Goal: Task Accomplishment & Management: Complete application form

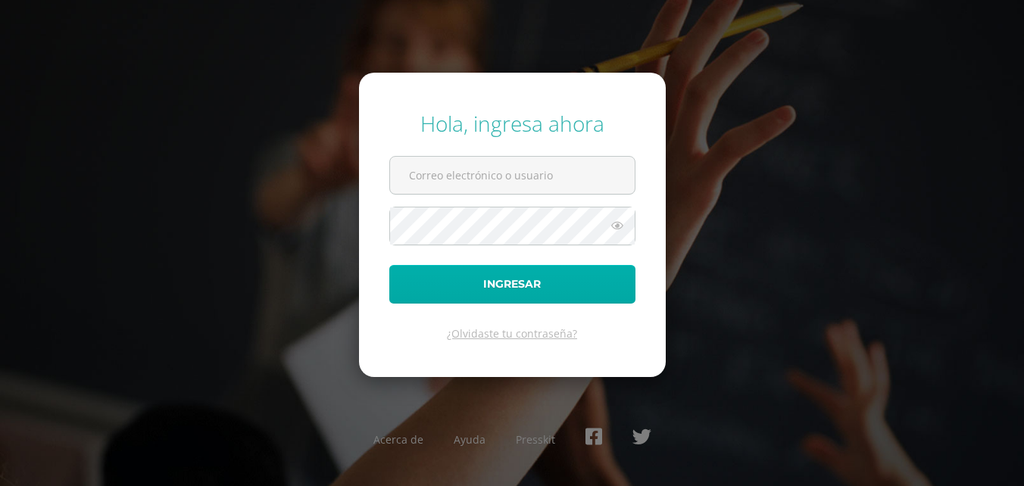
type input "2019079@colegiobelga.edu.gt"
click at [529, 270] on button "Ingresar" at bounding box center [512, 284] width 246 height 39
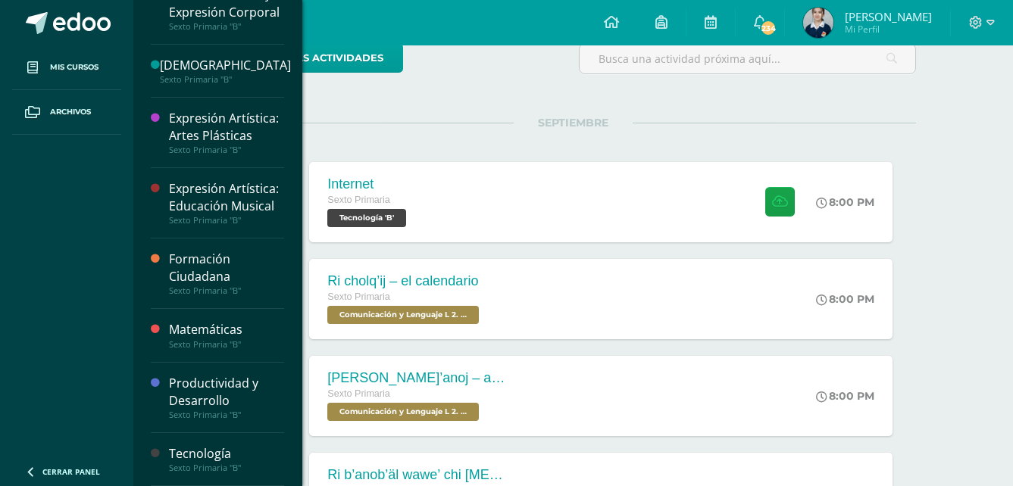
scroll to position [152, 0]
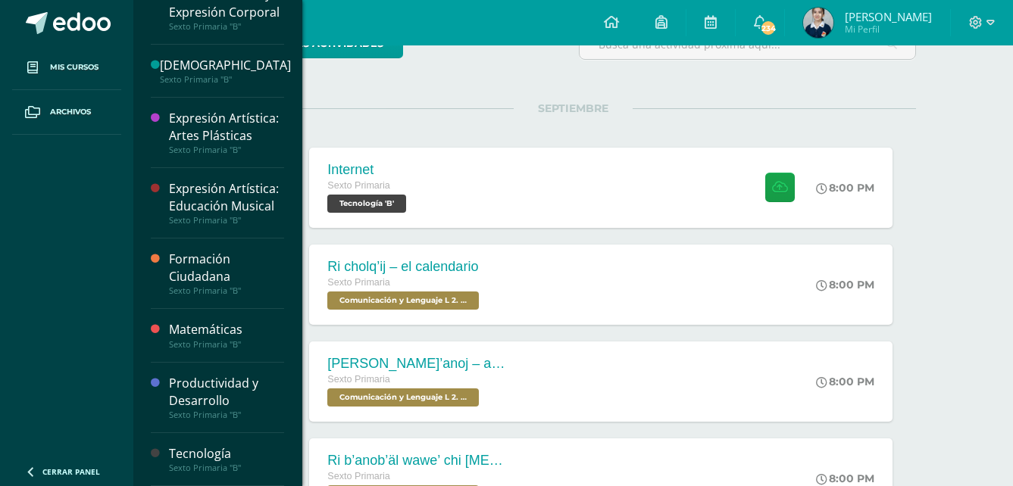
click at [226, 463] on div "Sexto Primaria "B"" at bounding box center [226, 468] width 115 height 11
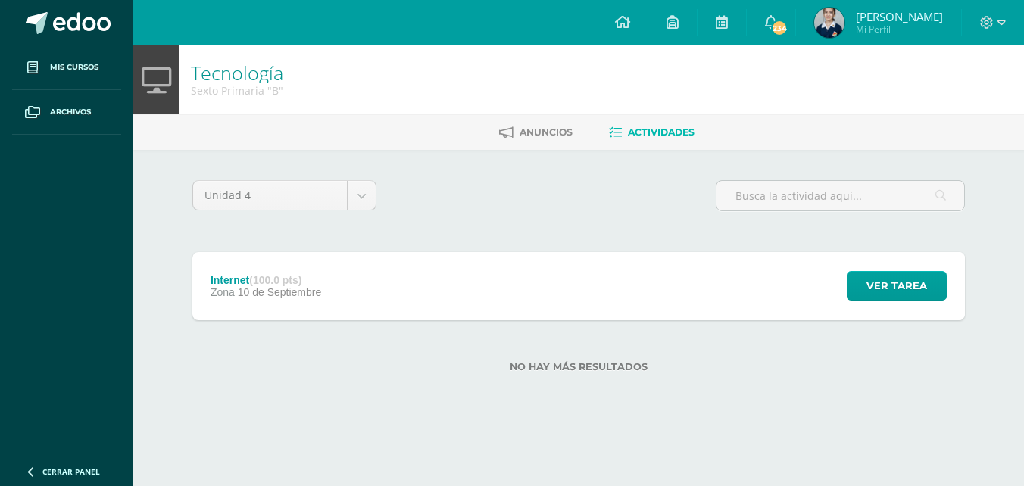
click at [391, 273] on div "Internet (100.0 pts) Zona 10 de Septiembre Ver tarea Internet Tecnología Cargan…" at bounding box center [578, 286] width 773 height 68
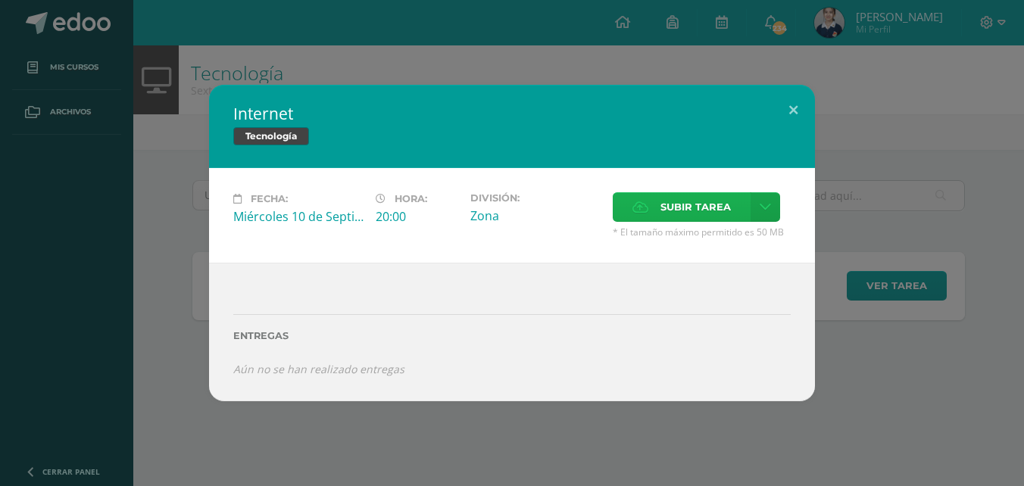
click at [722, 208] on span "Subir tarea" at bounding box center [696, 207] width 70 height 28
click at [0, 0] on input "Subir tarea" at bounding box center [0, 0] width 0 height 0
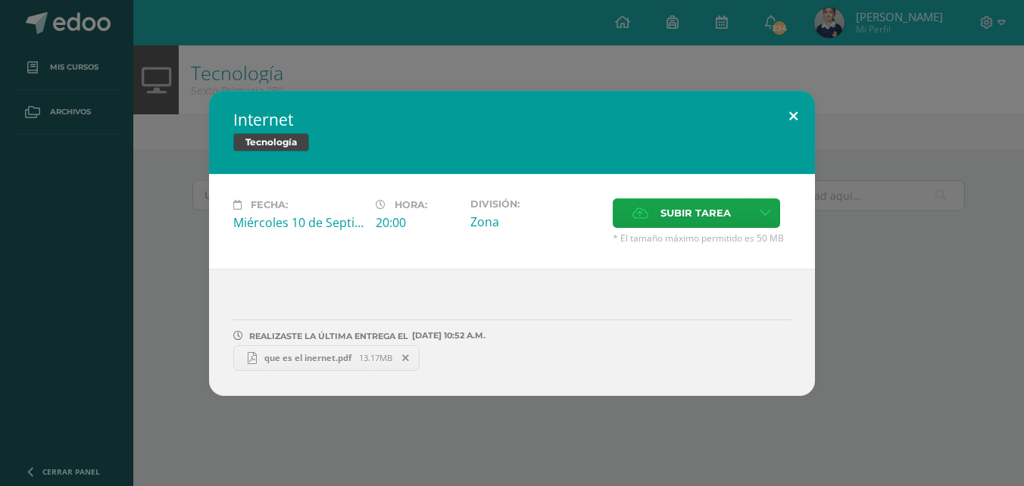
click at [777, 119] on button at bounding box center [793, 117] width 43 height 52
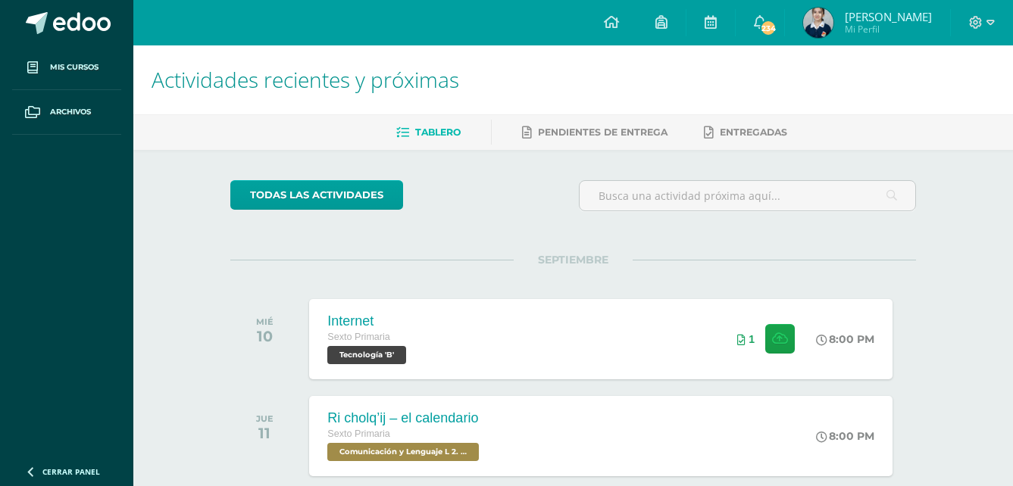
click at [829, 25] on span "[PERSON_NAME] Mi Perfil" at bounding box center [867, 23] width 135 height 30
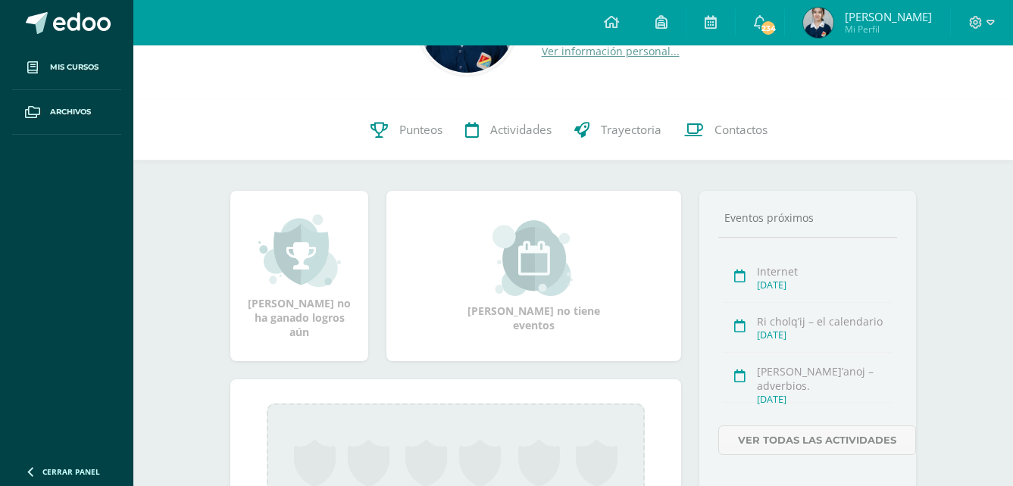
scroll to position [254, 0]
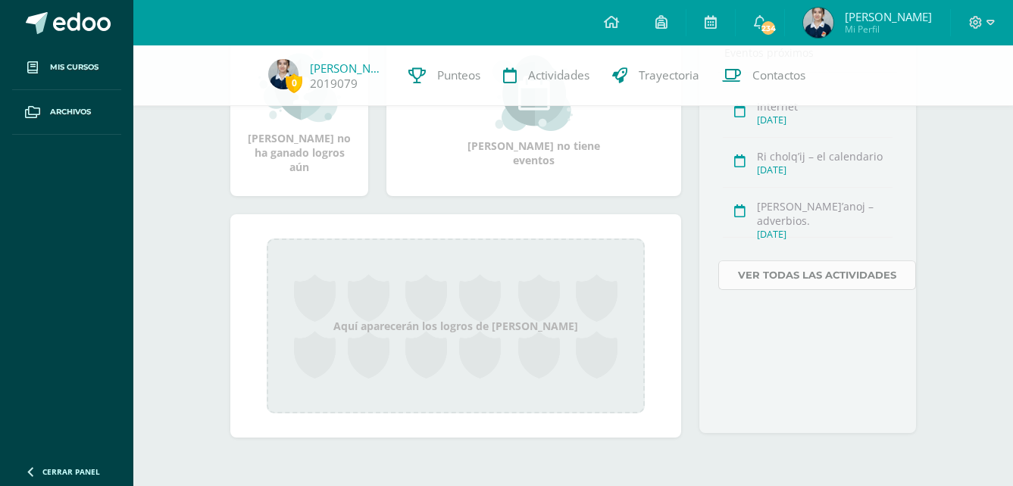
click at [831, 278] on link "Ver todas las actividades" at bounding box center [817, 276] width 198 height 30
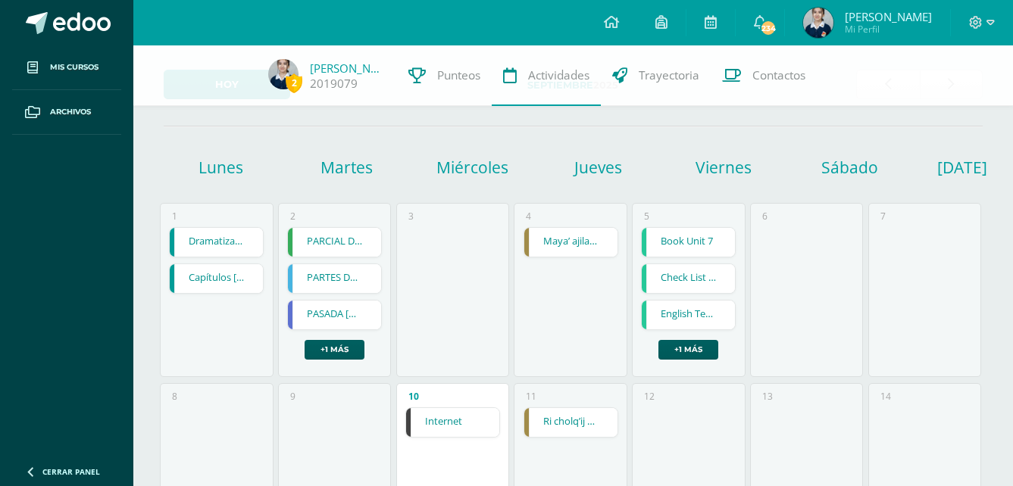
scroll to position [227, 0]
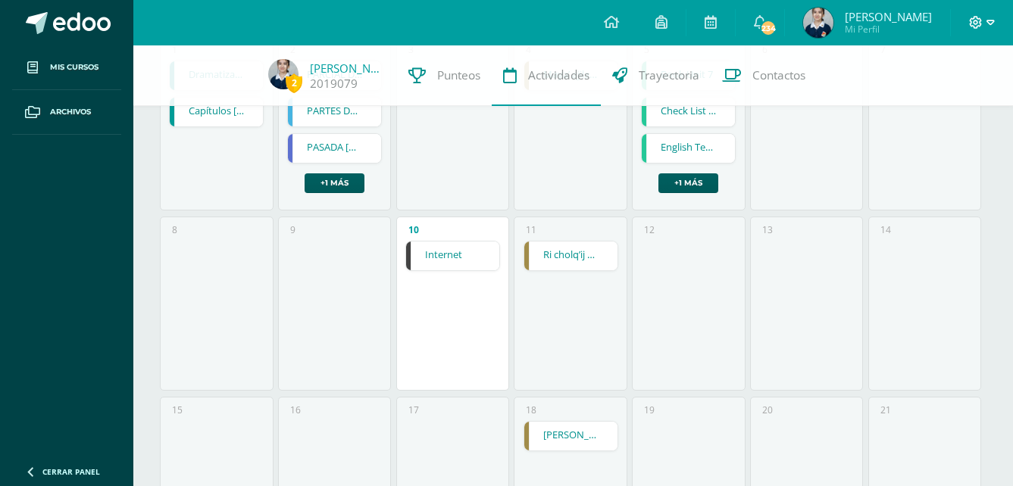
click at [973, 16] on icon at bounding box center [976, 23] width 14 height 14
click at [83, 36] on link at bounding box center [66, 22] width 133 height 45
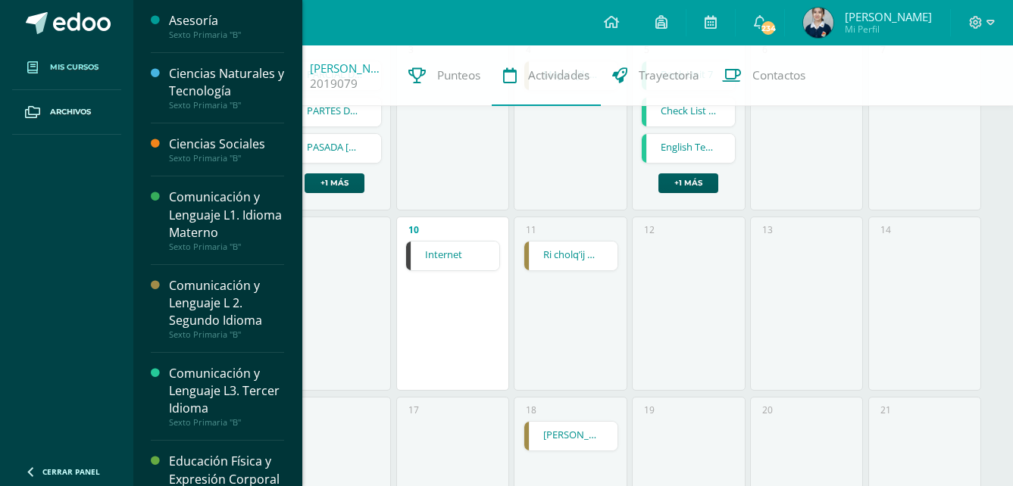
click at [88, 66] on span "Mis cursos" at bounding box center [74, 67] width 48 height 12
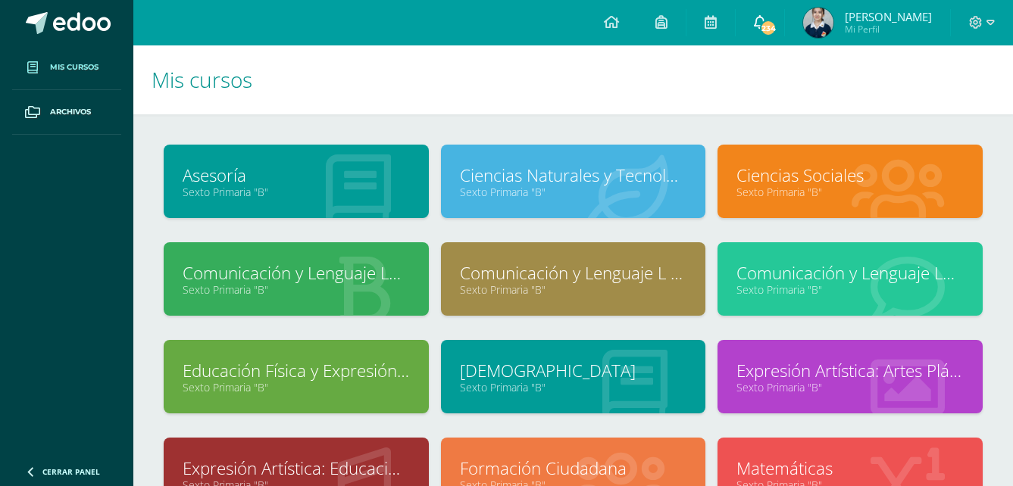
click at [754, 21] on icon at bounding box center [760, 22] width 12 height 14
click at [808, 11] on img at bounding box center [818, 23] width 30 height 30
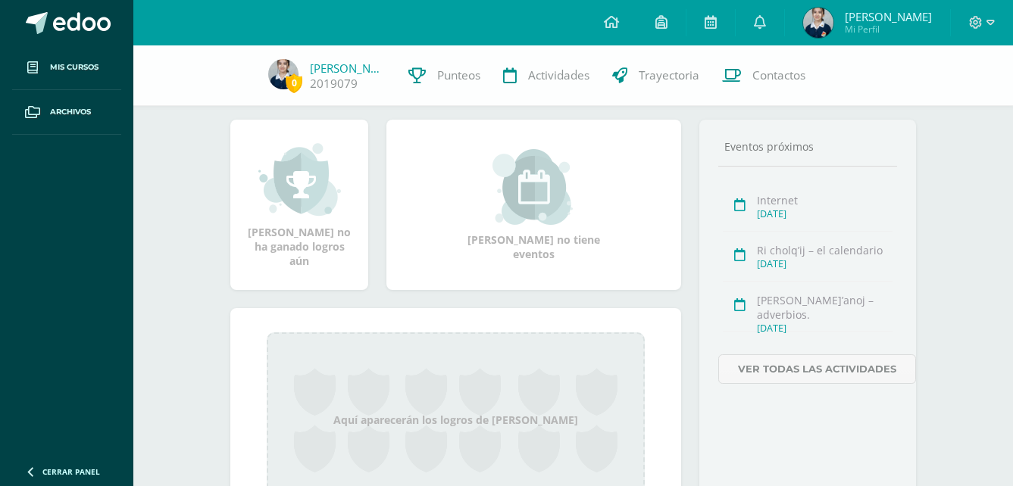
scroll to position [254, 0]
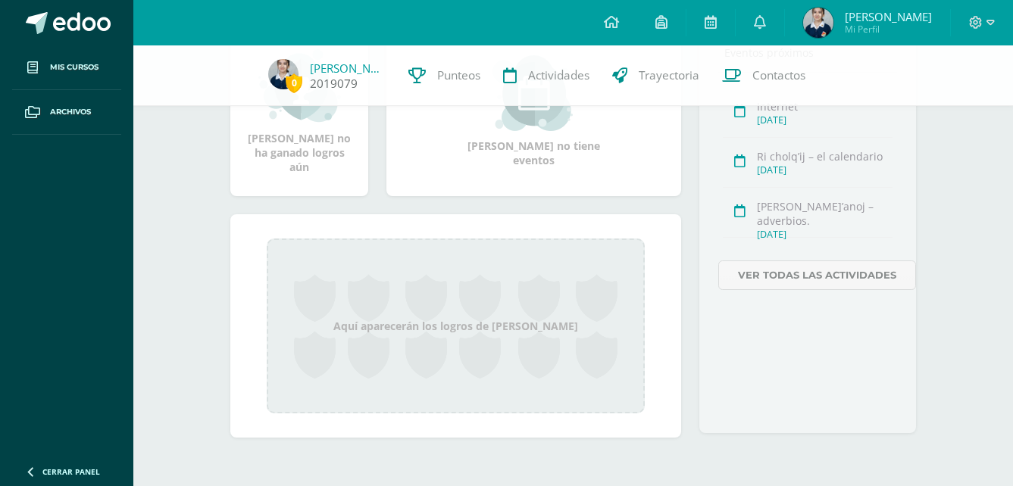
click at [299, 83] on span "0 [PERSON_NAME] 2019079" at bounding box center [327, 76] width 140 height 34
click at [294, 86] on span "0" at bounding box center [294, 82] width 17 height 19
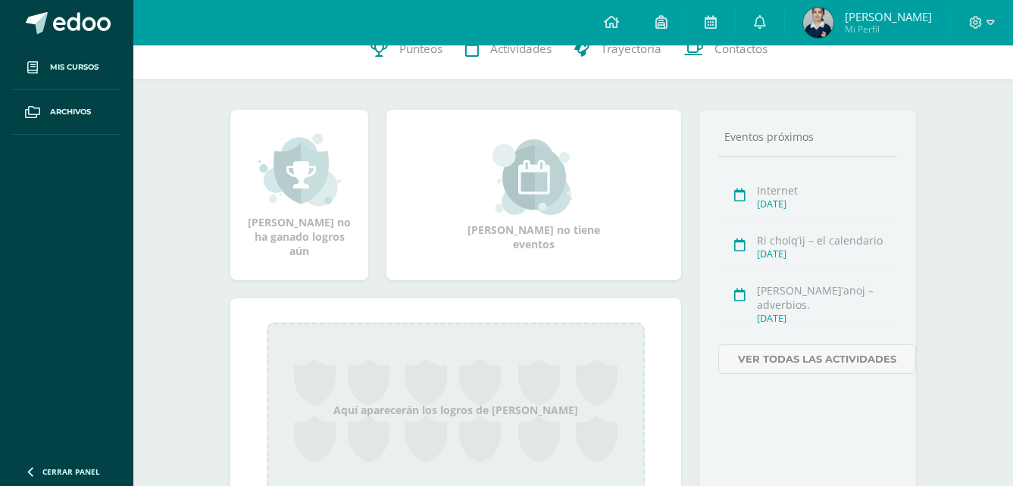
scroll to position [76, 0]
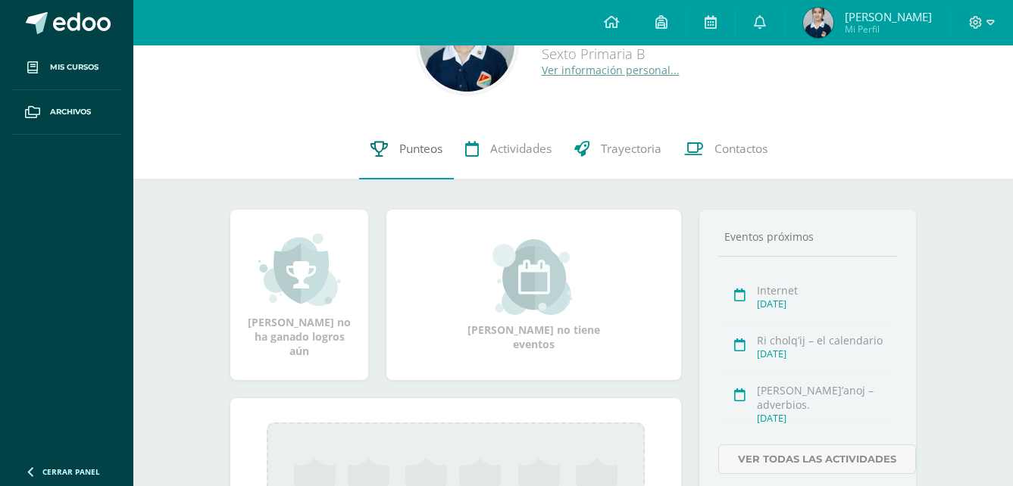
click at [420, 154] on span "Punteos" at bounding box center [420, 149] width 43 height 16
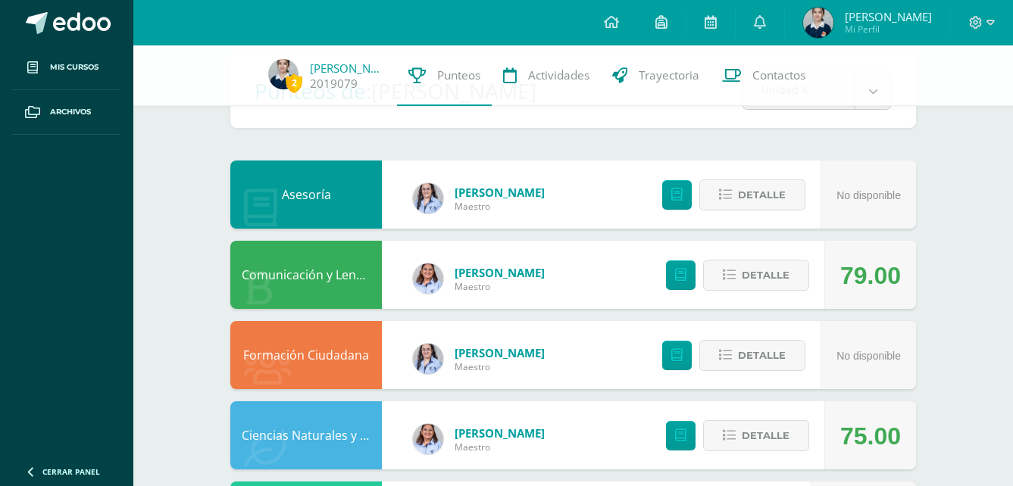
scroll to position [76, 0]
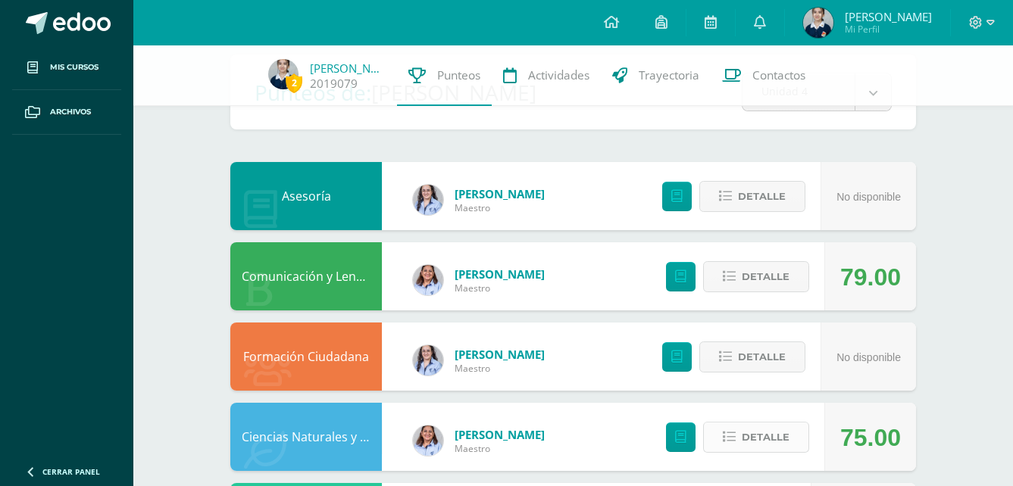
click at [753, 440] on span "Detalle" at bounding box center [766, 437] width 48 height 28
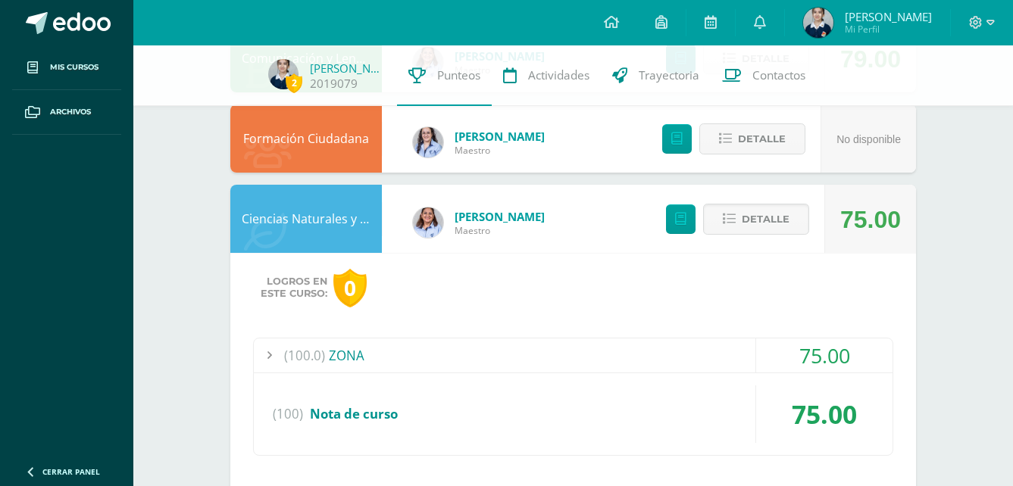
scroll to position [379, 0]
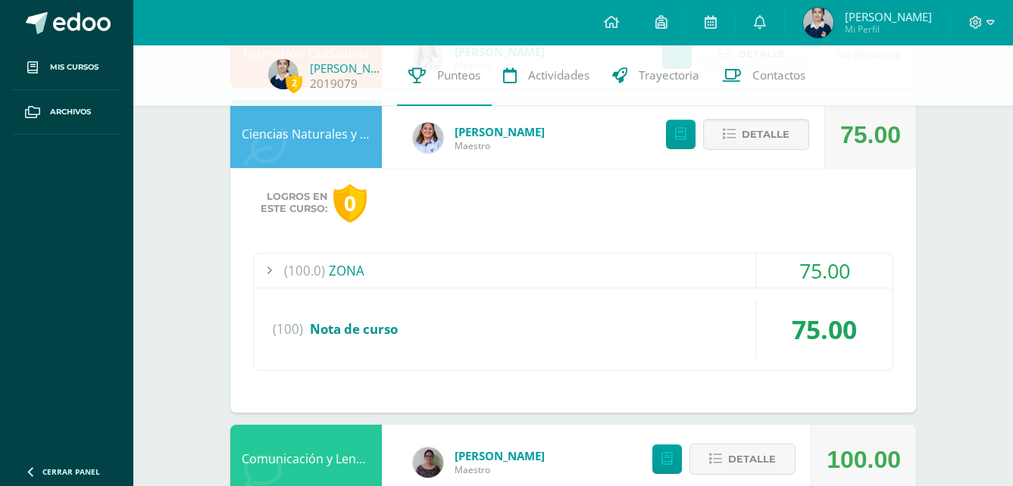
drag, startPoint x: 677, startPoint y: 298, endPoint x: 670, endPoint y: 294, distance: 8.2
click at [670, 294] on div "(100.0) ZONA 75.00 PARTES DE LA PLANTA 75.00 (100)" at bounding box center [573, 312] width 640 height 118
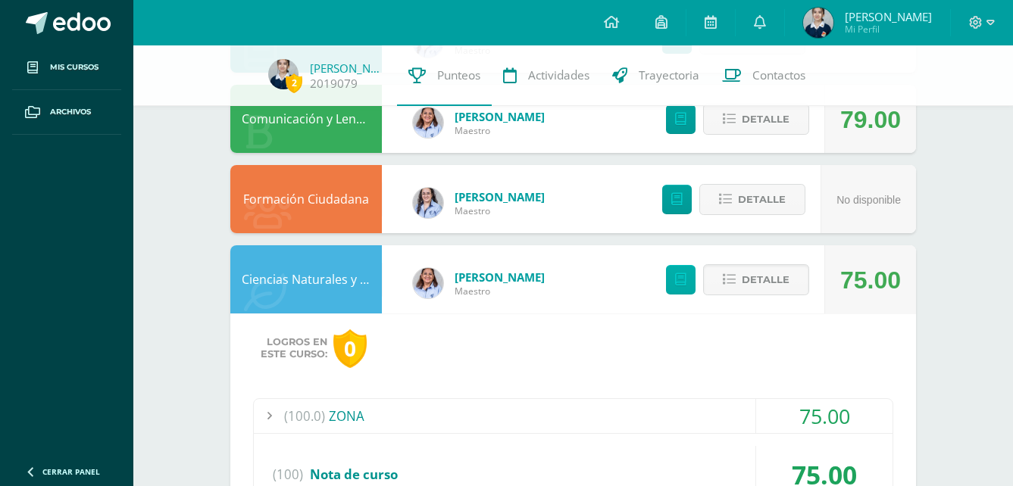
scroll to position [227, 0]
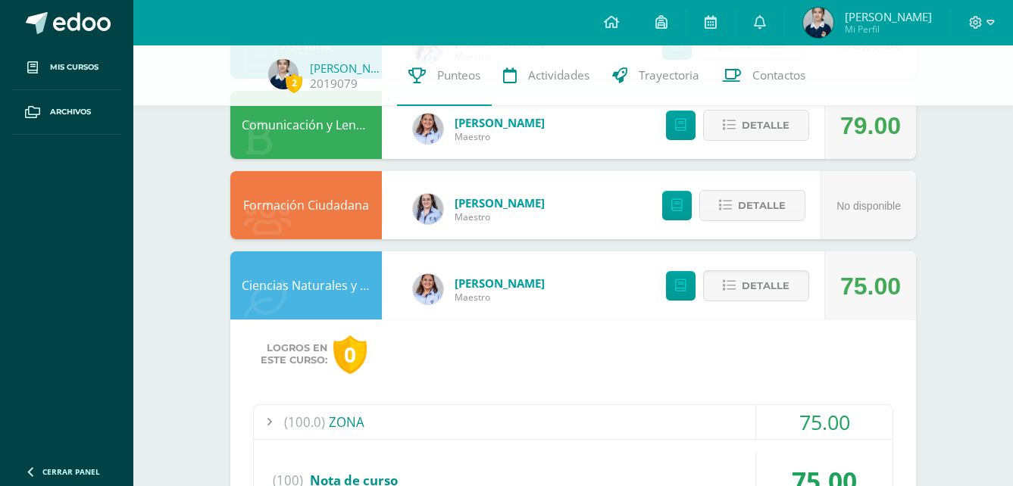
click at [413, 405] on div "(100.0) ZONA" at bounding box center [573, 422] width 639 height 34
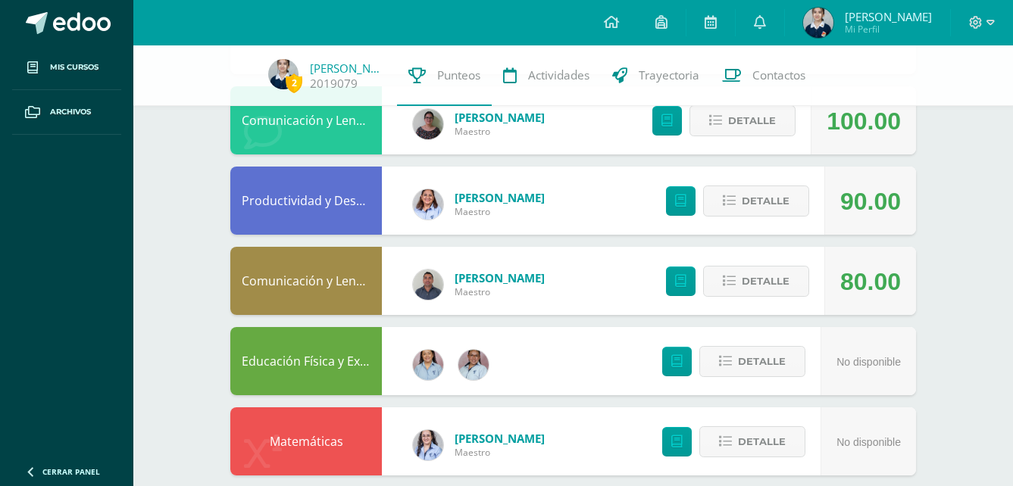
scroll to position [758, 0]
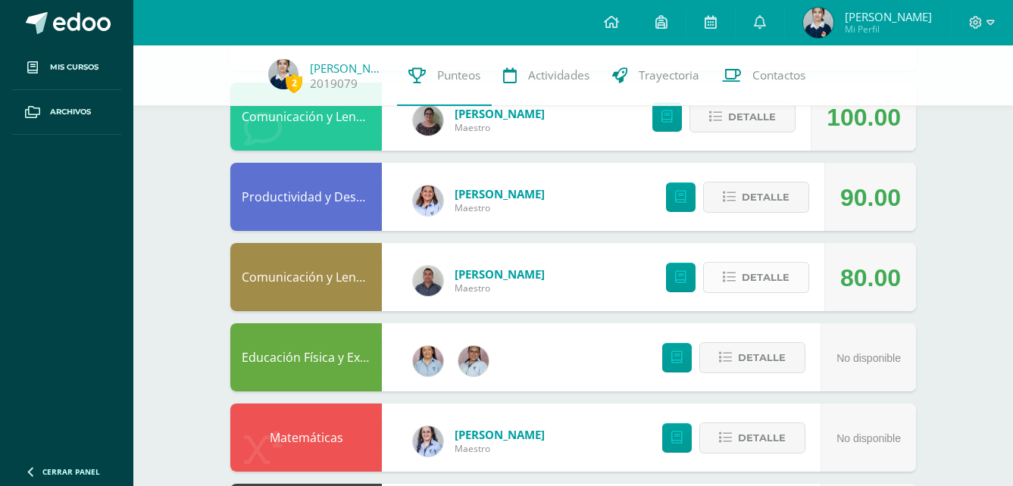
click at [791, 278] on button "Detalle" at bounding box center [756, 277] width 106 height 31
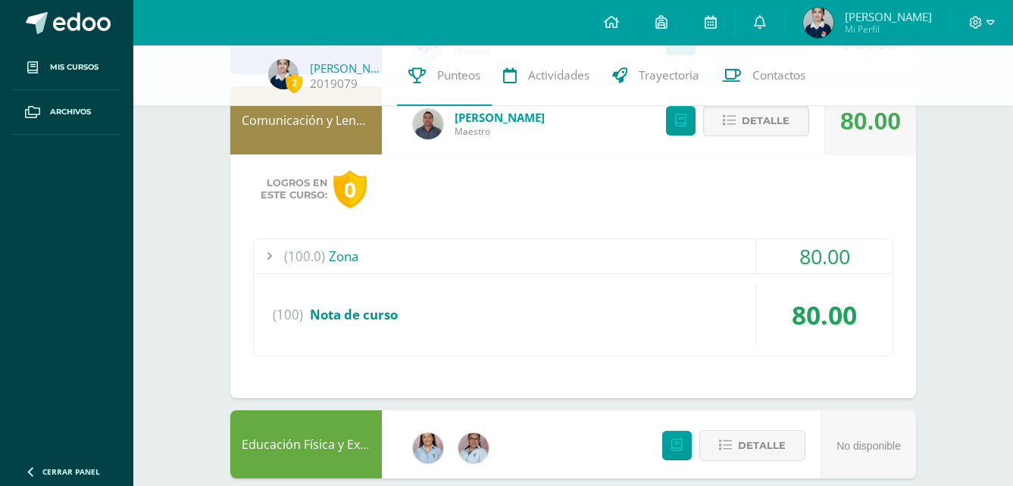
scroll to position [1136, 0]
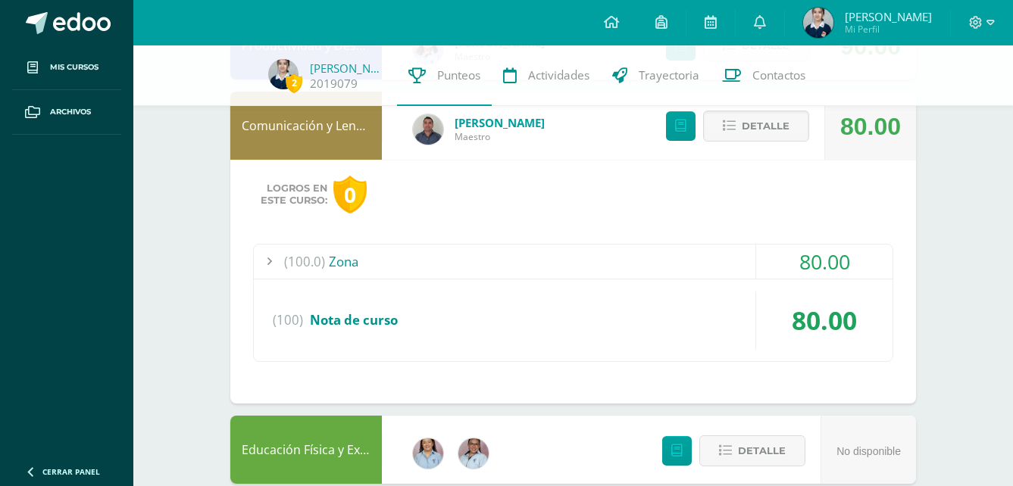
click at [775, 250] on div "80.00" at bounding box center [824, 262] width 136 height 34
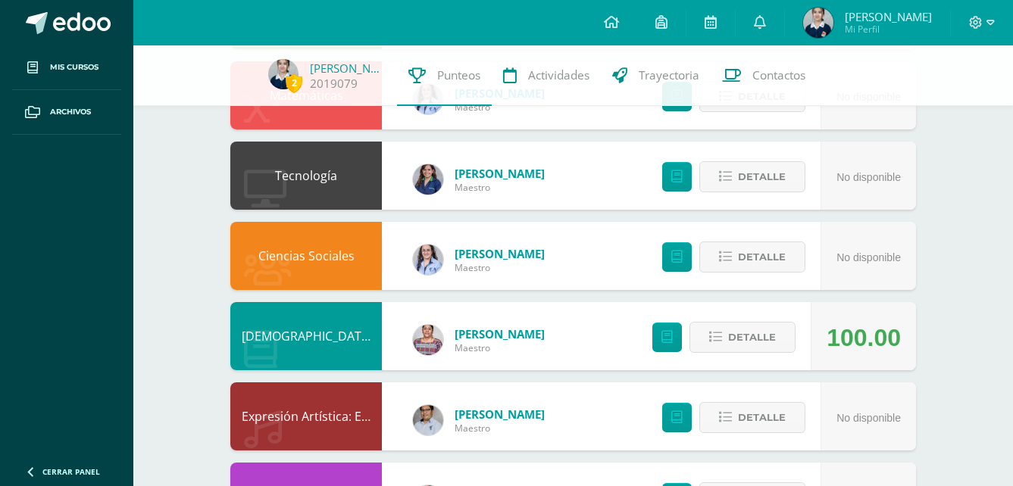
scroll to position [1554, 0]
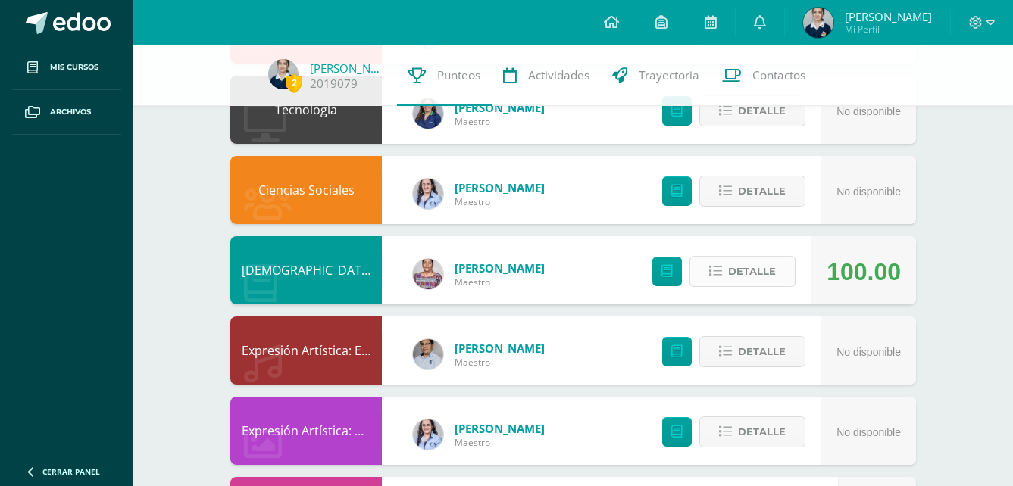
click at [755, 270] on span "Detalle" at bounding box center [752, 272] width 48 height 28
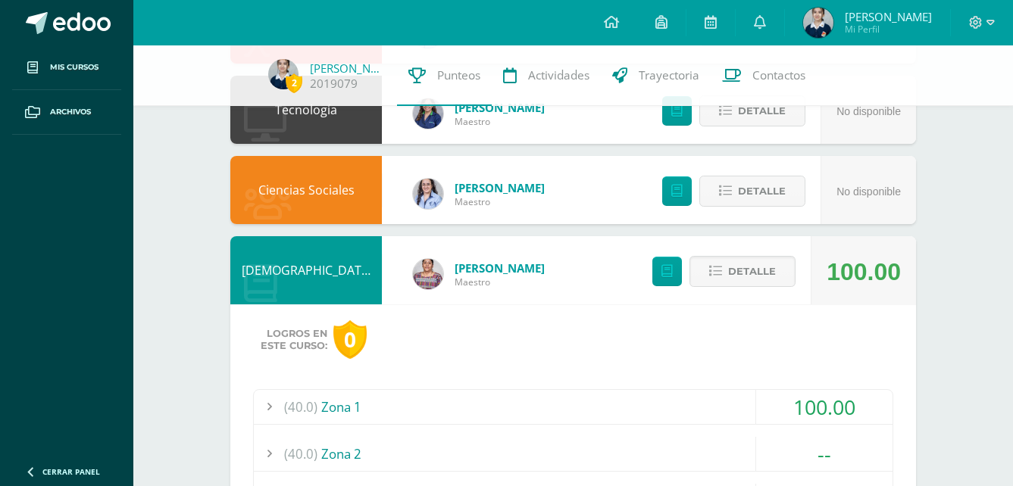
click at [654, 361] on div "Logros en este curso: 0 (40.0) Zona 1 100.00 Capítulos Antiguo Testamento" at bounding box center [573, 474] width 686 height 339
click at [653, 383] on div "Logros en este curso: 0 (40.0) Zona 1 100.00 Capítulos Antiguo Testamento" at bounding box center [573, 474] width 686 height 339
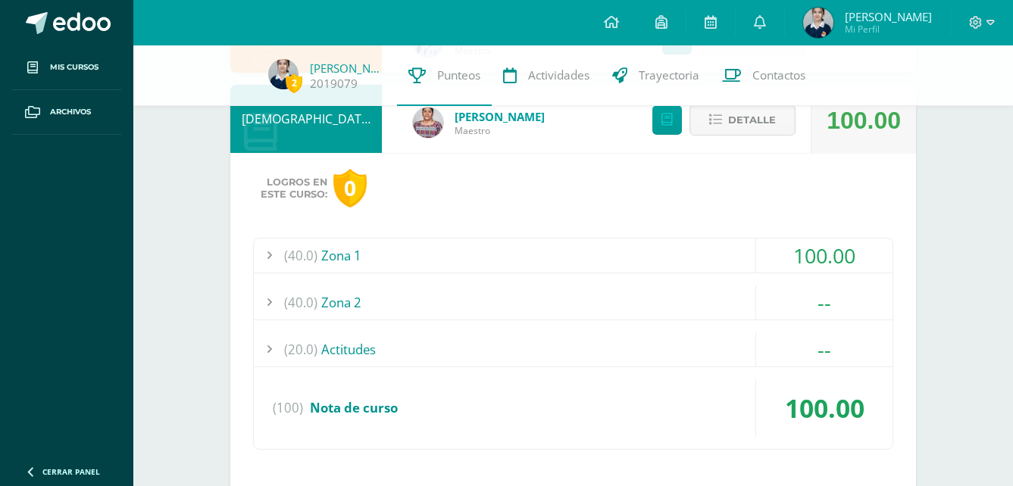
click at [744, 248] on div "(40.0) Zona 1" at bounding box center [573, 256] width 639 height 34
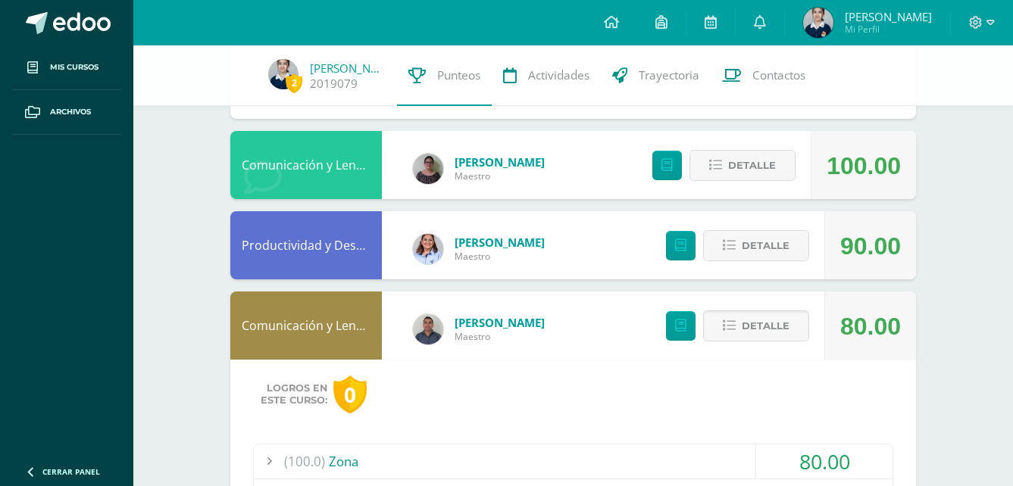
scroll to position [682, 0]
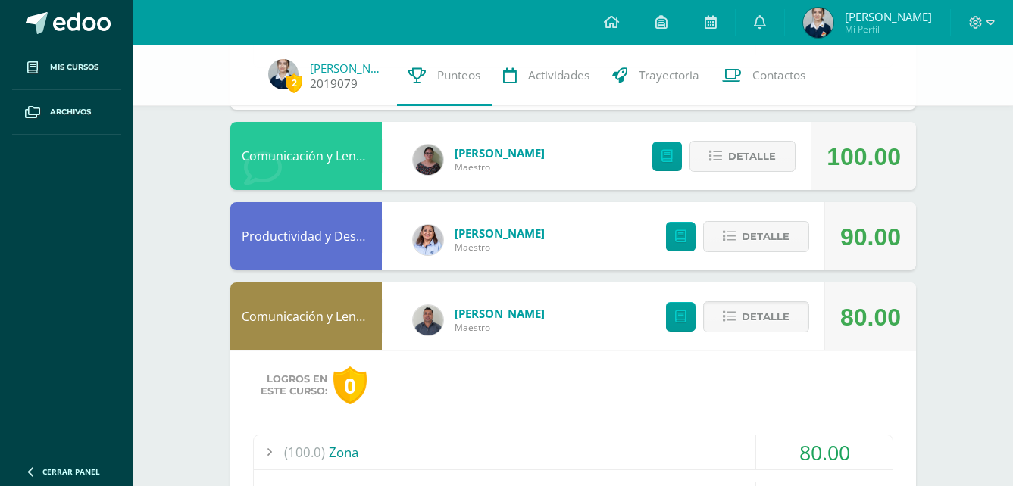
click at [286, 88] on span "2" at bounding box center [294, 82] width 17 height 19
click at [286, 83] on span "2" at bounding box center [294, 82] width 17 height 19
click at [289, 83] on span "2" at bounding box center [294, 82] width 17 height 19
drag, startPoint x: 848, startPoint y: 55, endPoint x: 823, endPoint y: 13, distance: 49.2
click at [848, 54] on div "2 Barbara Escobar 2019079 Punteos Actividades Trayectoria Contactos" at bounding box center [506, 75] width 1013 height 61
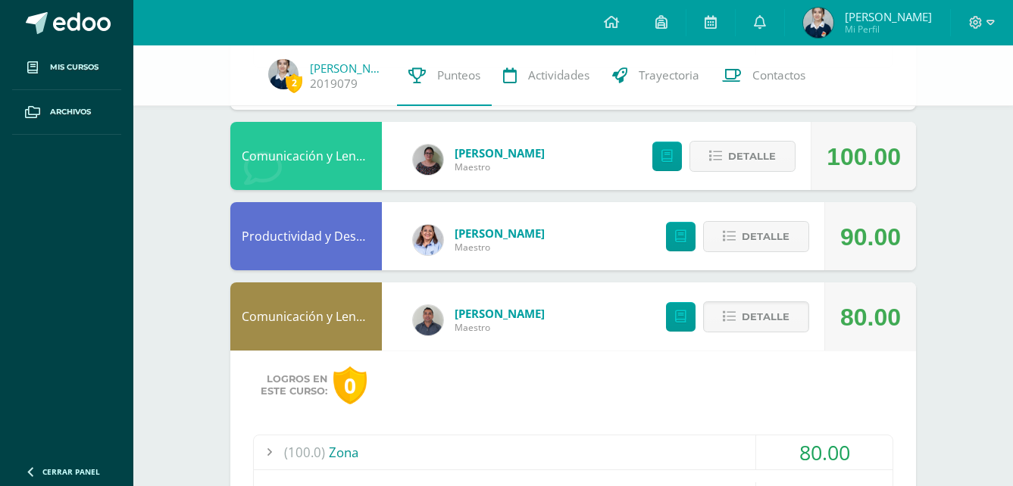
click at [822, 13] on img at bounding box center [818, 23] width 30 height 30
click at [846, 19] on span "[PERSON_NAME]" at bounding box center [888, 16] width 87 height 15
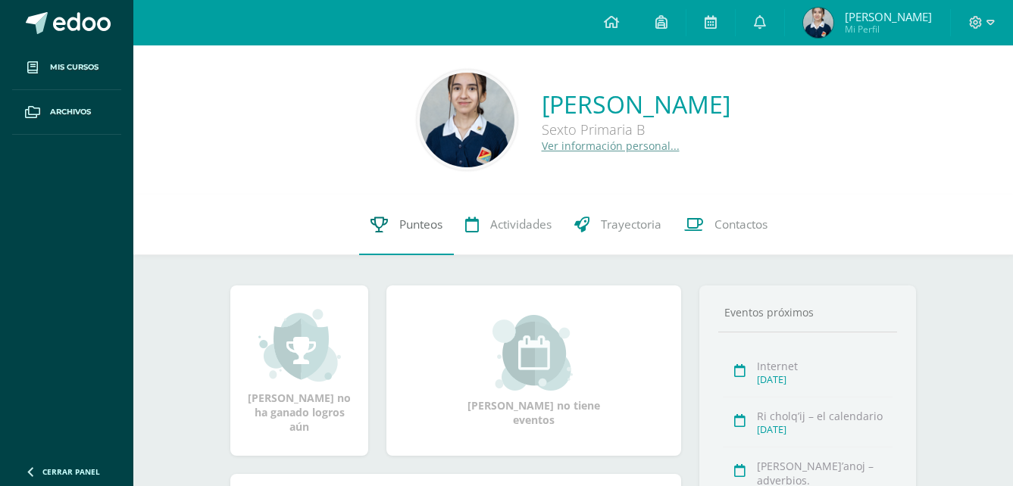
click at [415, 234] on link "Punteos" at bounding box center [406, 225] width 95 height 61
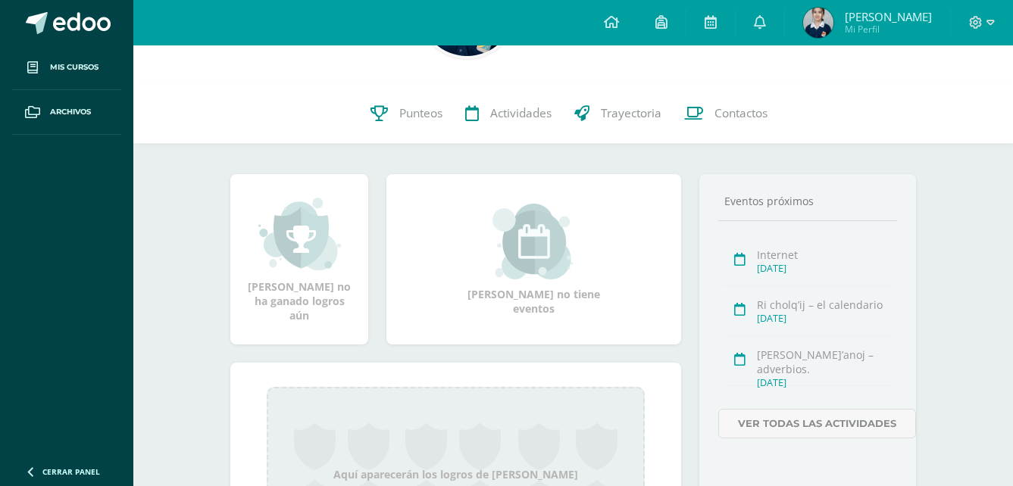
scroll to position [152, 0]
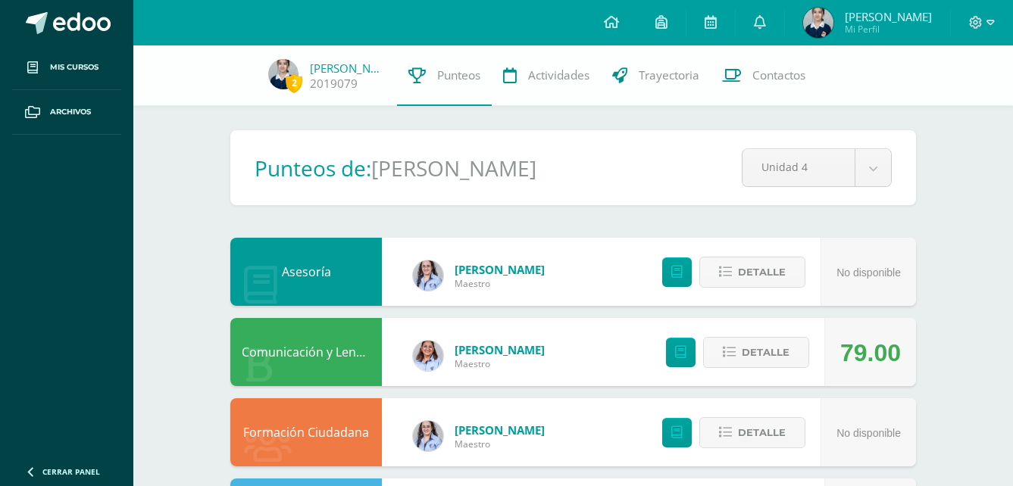
click at [808, 37] on span "[PERSON_NAME] Mi Perfil" at bounding box center [867, 23] width 135 height 30
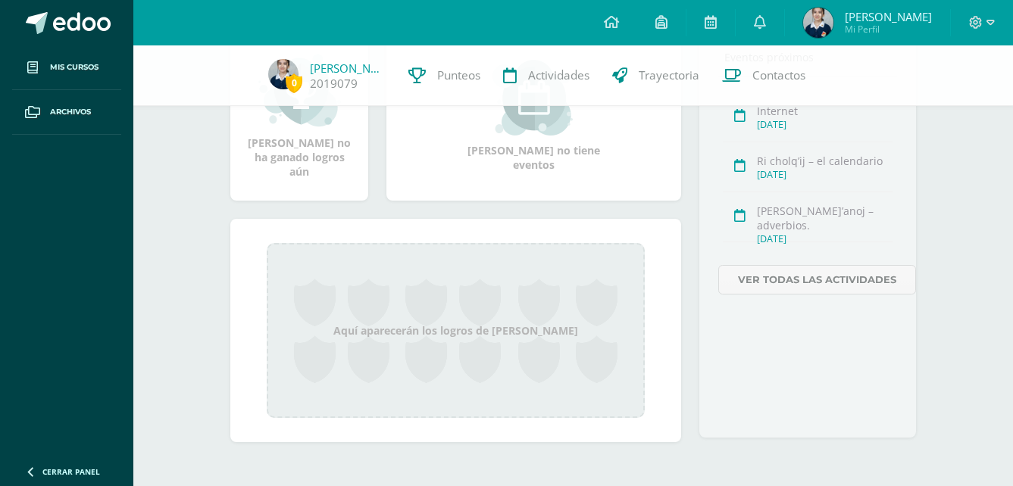
scroll to position [254, 0]
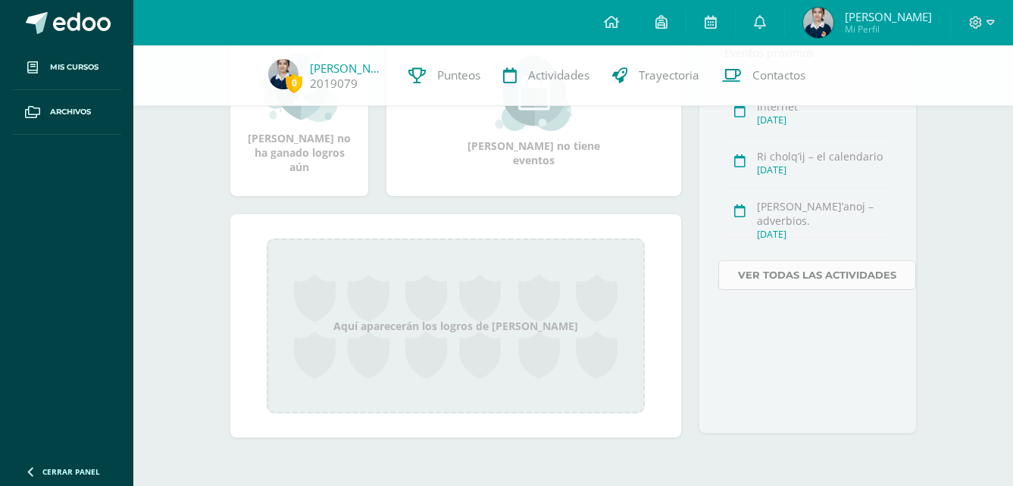
click at [835, 268] on link "Ver todas las actividades" at bounding box center [817, 276] width 198 height 30
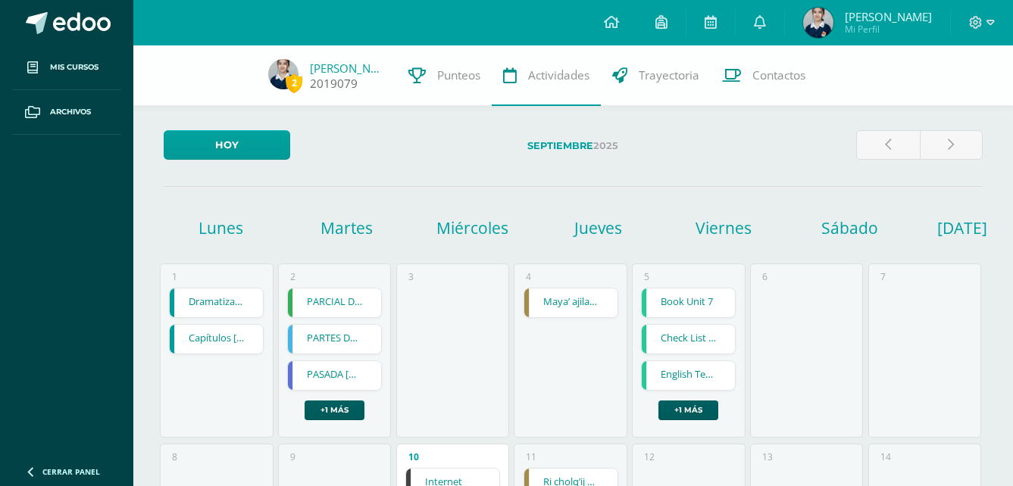
click at [292, 86] on span "2" at bounding box center [294, 82] width 17 height 19
click at [820, 25] on img at bounding box center [818, 23] width 30 height 30
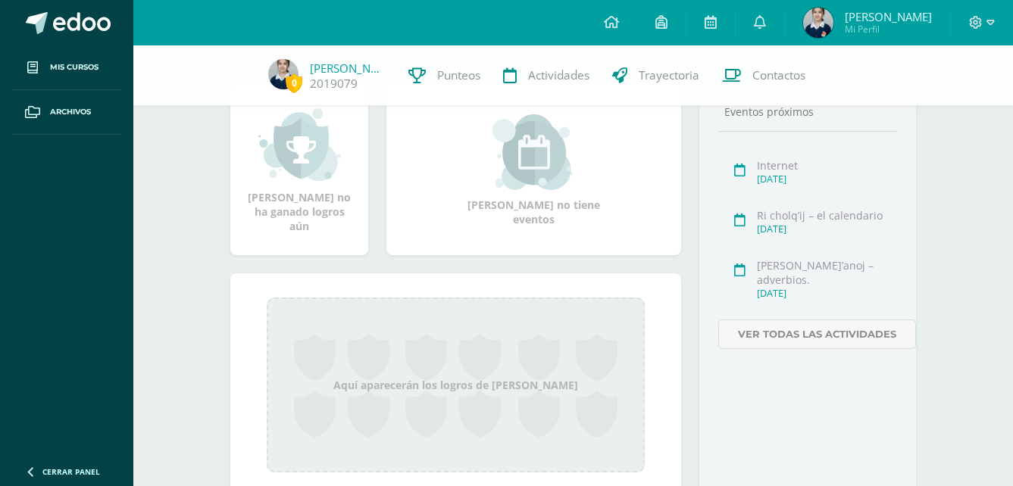
scroll to position [227, 0]
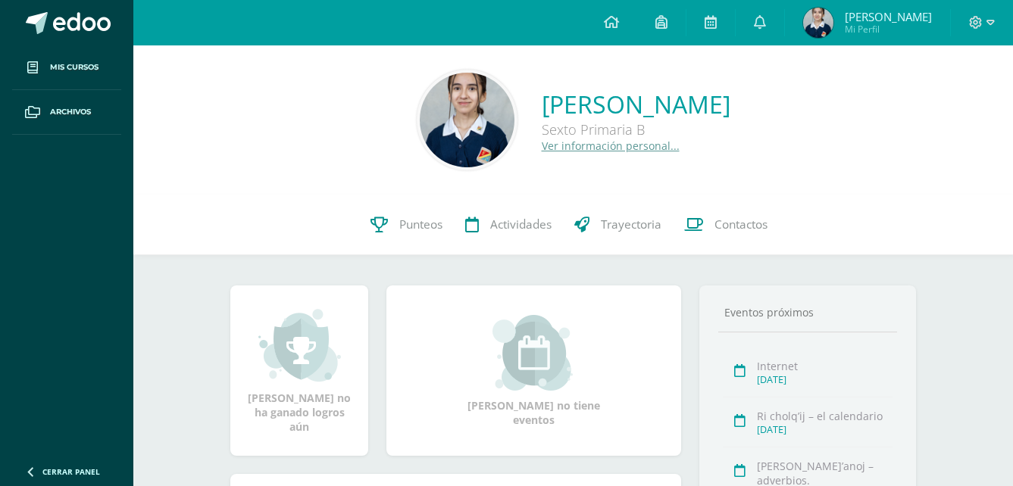
scroll to position [233, 0]
